Goal: Transaction & Acquisition: Purchase product/service

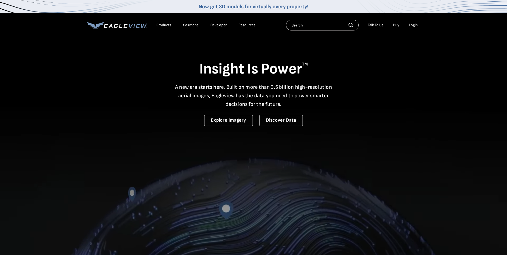
click at [414, 24] on div "Login" at bounding box center [413, 25] width 9 height 5
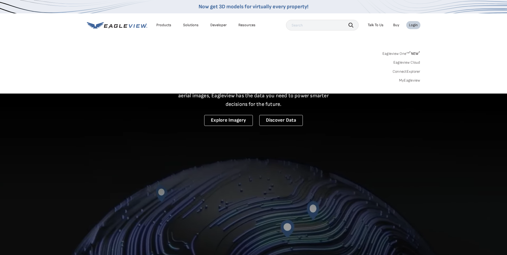
drag, startPoint x: 394, startPoint y: 26, endPoint x: 402, endPoint y: 26, distance: 8.6
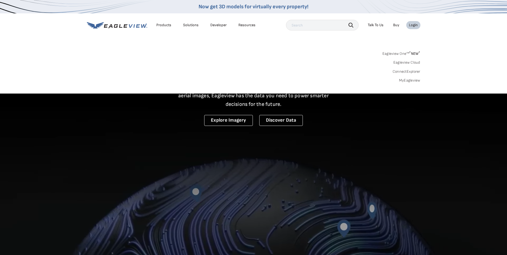
click at [399, 26] on li "Buy" at bounding box center [396, 25] width 11 height 8
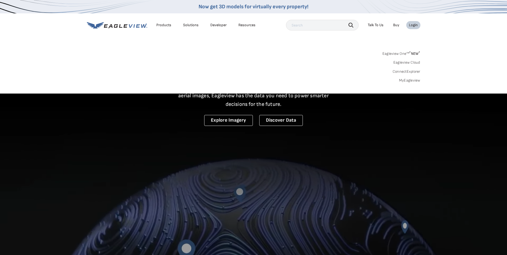
click at [413, 25] on div "Login" at bounding box center [413, 25] width 9 height 5
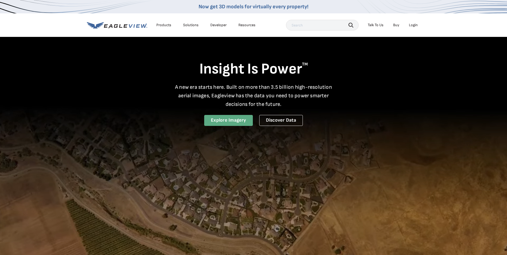
click at [214, 121] on link "Explore Imagery" at bounding box center [228, 120] width 49 height 11
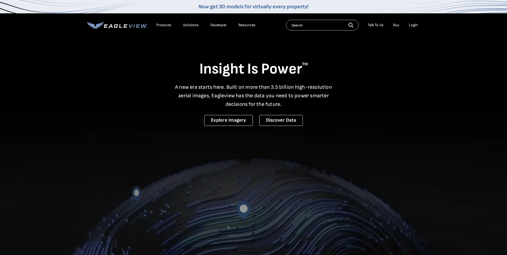
click at [416, 26] on div "Login" at bounding box center [413, 25] width 9 height 5
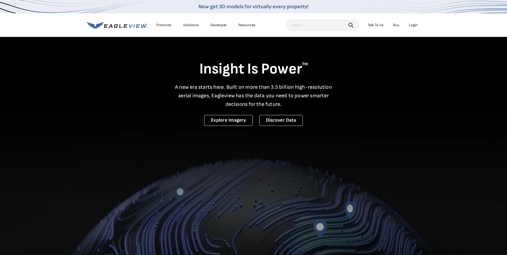
click at [418, 26] on li "Login" at bounding box center [413, 25] width 14 height 8
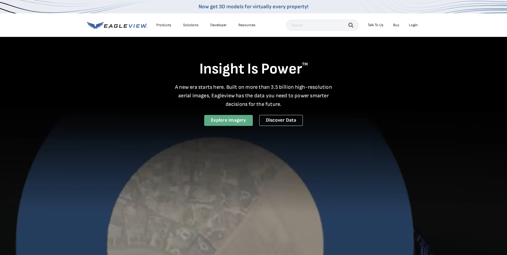
click at [228, 121] on link "Explore Imagery" at bounding box center [228, 120] width 49 height 11
